Goal: Task Accomplishment & Management: Use online tool/utility

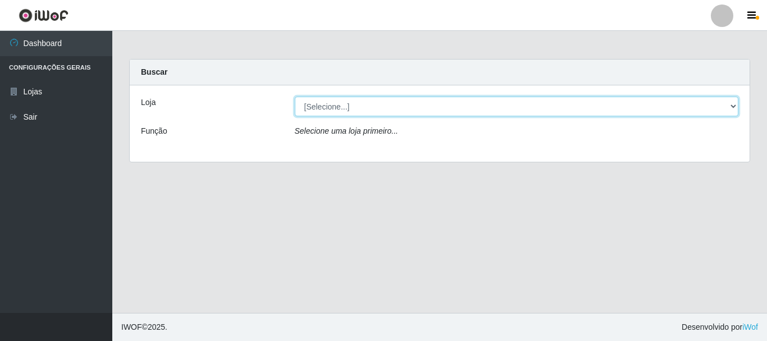
click at [732, 104] on select "[Selecione...] Supermercado Manaira" at bounding box center [517, 107] width 444 height 20
select select "443"
click at [295, 97] on select "[Selecione...] Supermercado Manaira" at bounding box center [517, 107] width 444 height 20
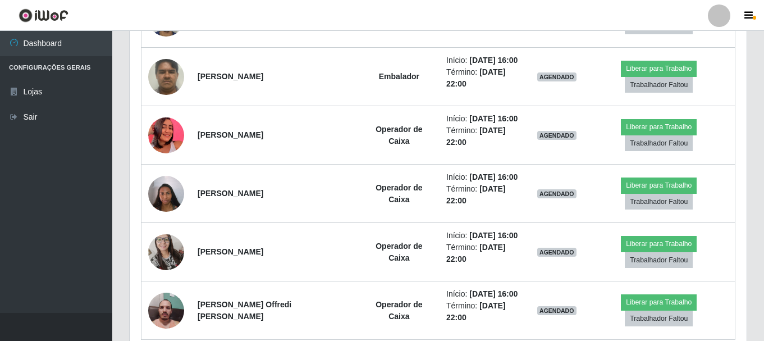
scroll to position [504, 0]
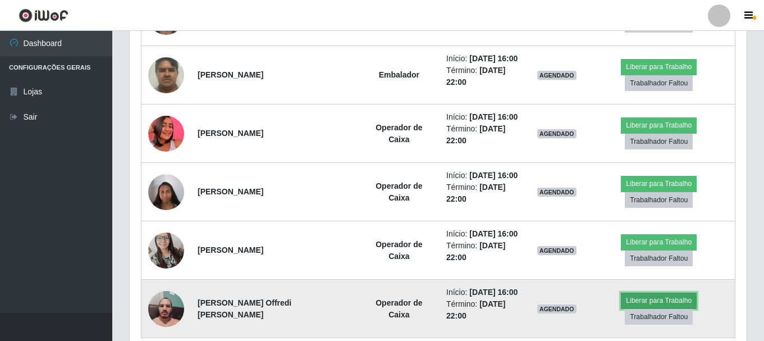
click at [624, 292] on button "Liberar para Trabalho" at bounding box center [659, 300] width 76 height 16
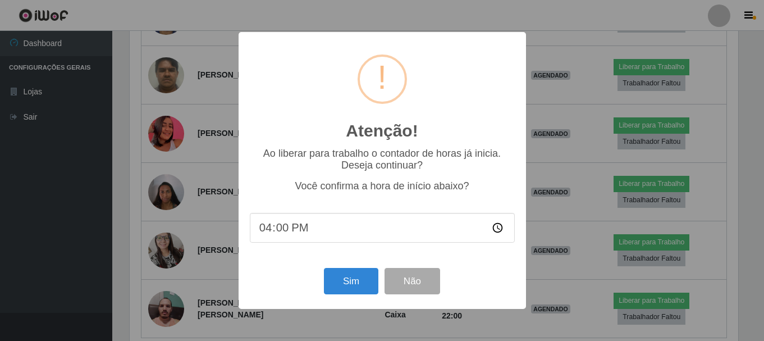
scroll to position [233, 611]
click at [279, 232] on input "16:00" at bounding box center [383, 228] width 265 height 30
click at [345, 282] on button "Sim" at bounding box center [352, 281] width 54 height 26
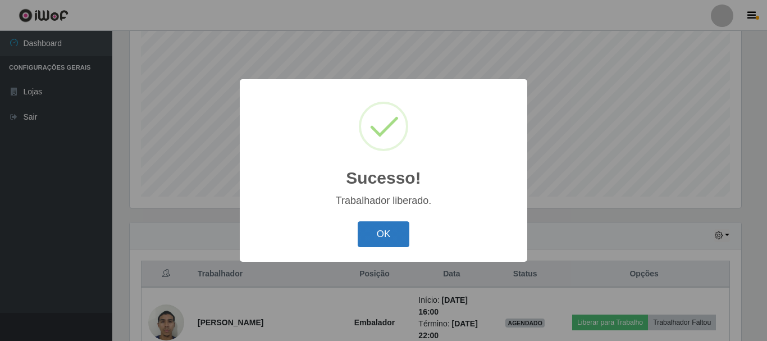
click at [370, 227] on button "OK" at bounding box center [383, 234] width 52 height 26
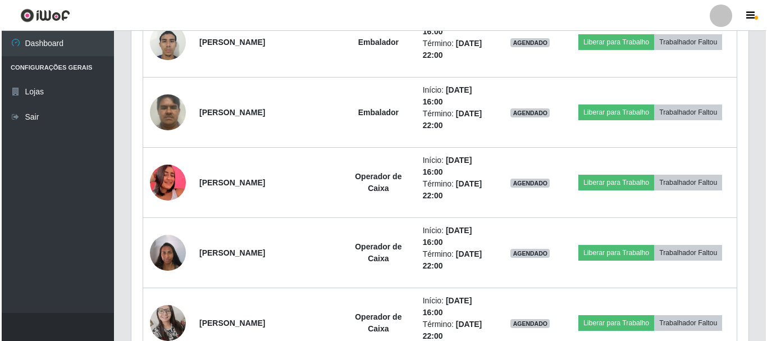
scroll to position [485, 0]
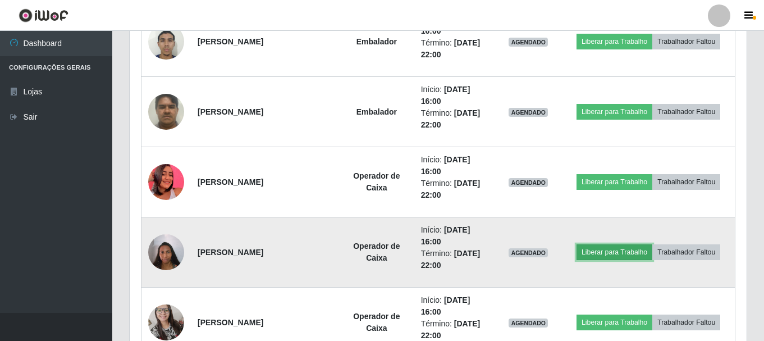
click at [600, 251] on button "Liberar para Trabalho" at bounding box center [614, 252] width 76 height 16
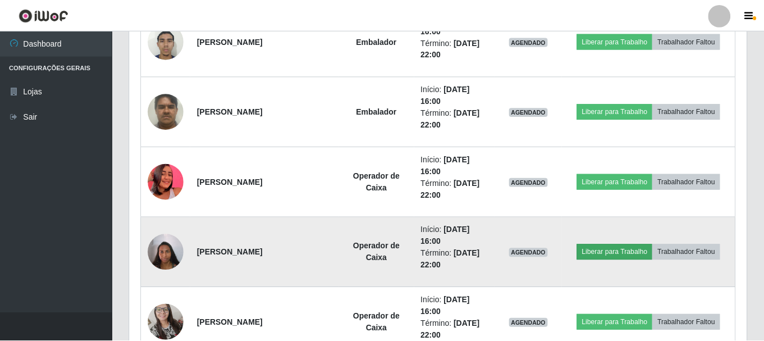
scroll to position [233, 611]
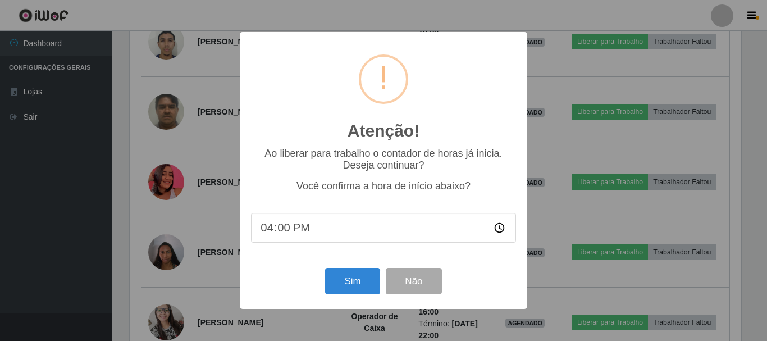
click at [286, 228] on input "16:00" at bounding box center [383, 228] width 265 height 30
click at [357, 283] on button "Sim" at bounding box center [352, 281] width 54 height 26
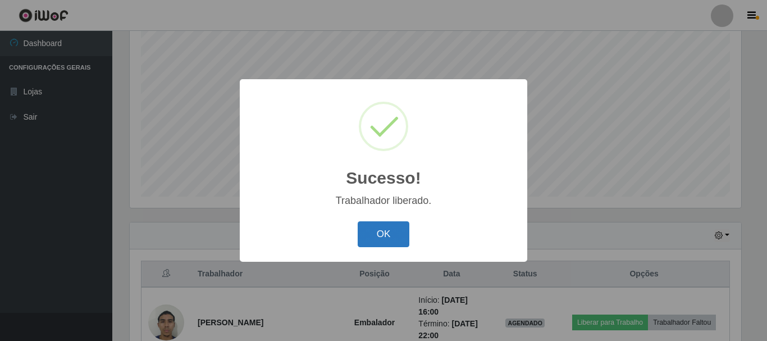
click at [383, 233] on button "OK" at bounding box center [383, 234] width 52 height 26
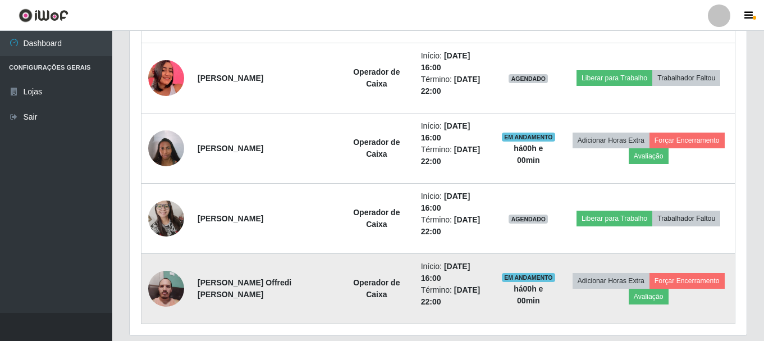
scroll to position [570, 0]
